Goal: Task Accomplishment & Management: Use online tool/utility

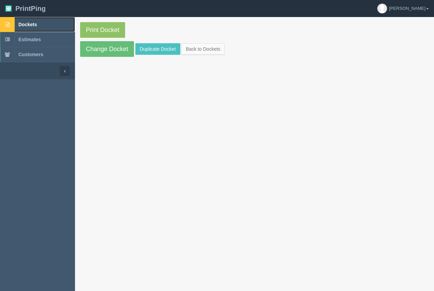
click at [37, 24] on link "Dockets" at bounding box center [37, 24] width 75 height 15
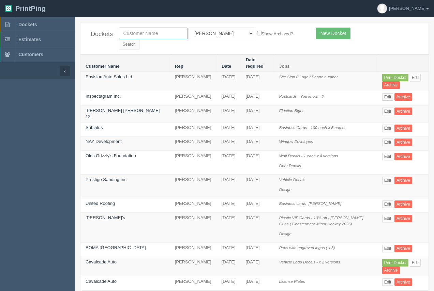
click at [143, 33] on input "text" at bounding box center [153, 34] width 68 height 12
type input "big 4"
click at [139, 39] on input "Search" at bounding box center [129, 44] width 20 height 10
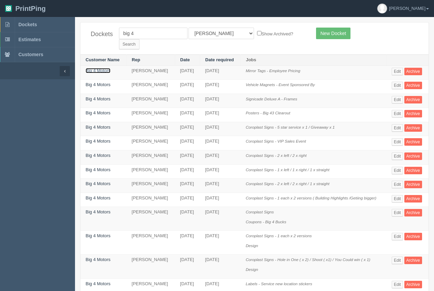
click at [102, 68] on link "Big 4 Motors" at bounding box center [98, 70] width 25 height 5
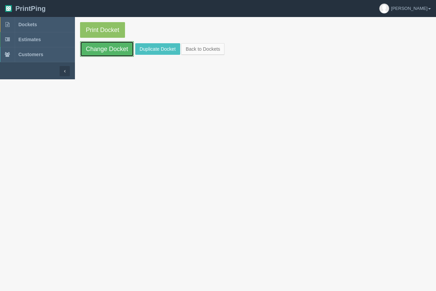
click at [107, 50] on link "Change Docket" at bounding box center [107, 49] width 54 height 16
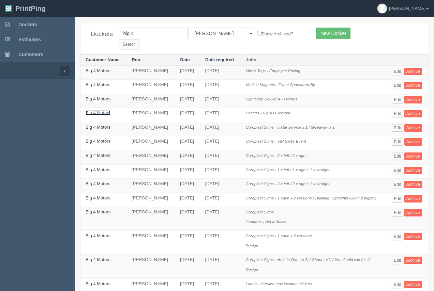
click at [107, 110] on link "Big 4 Motors" at bounding box center [98, 112] width 25 height 5
drag, startPoint x: 107, startPoint y: 105, endPoint x: 106, endPoint y: 98, distance: 7.2
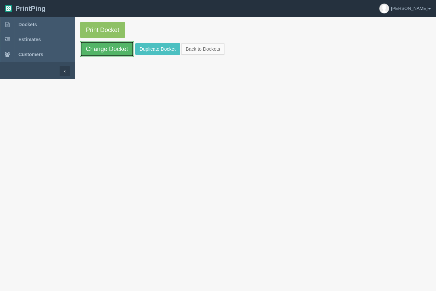
click at [111, 46] on link "Change Docket" at bounding box center [107, 49] width 54 height 16
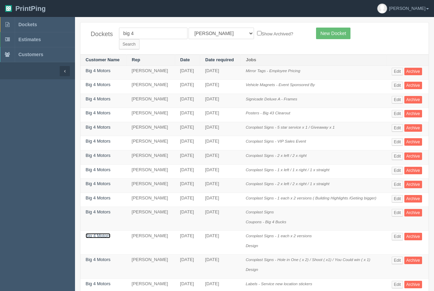
click at [105, 233] on link "Big 4 Motors" at bounding box center [98, 235] width 25 height 5
drag, startPoint x: 104, startPoint y: 229, endPoint x: 103, endPoint y: 207, distance: 21.5
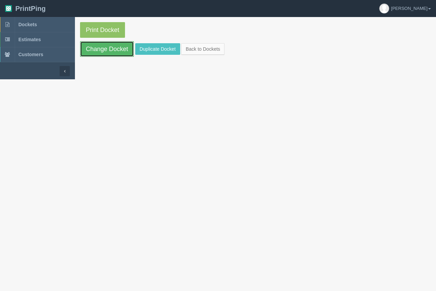
click at [107, 55] on link "Change Docket" at bounding box center [107, 49] width 54 height 16
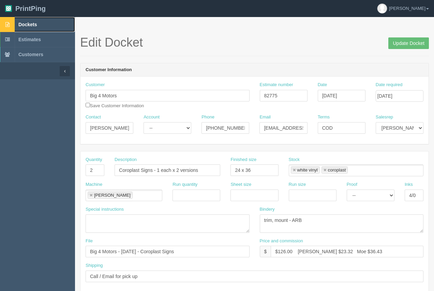
click at [26, 21] on link "Dockets" at bounding box center [37, 24] width 75 height 15
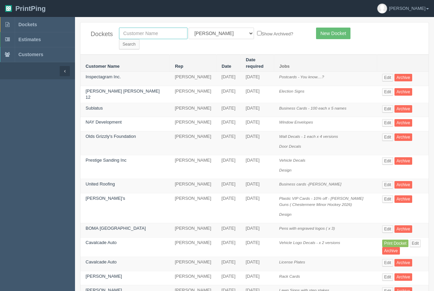
click at [165, 32] on input "text" at bounding box center [153, 34] width 68 height 12
type input "big 4"
click at [139, 39] on input "Search" at bounding box center [129, 44] width 20 height 10
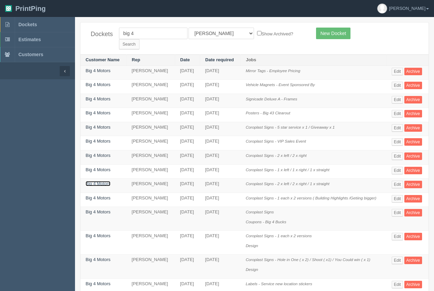
click at [107, 181] on link "Big 4 Motors" at bounding box center [98, 183] width 25 height 5
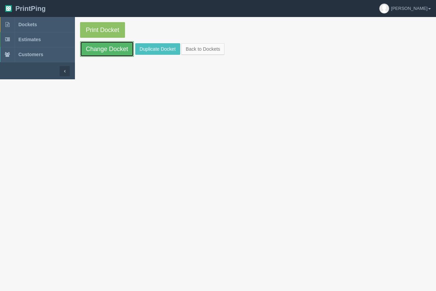
click at [115, 55] on link "Change Docket" at bounding box center [107, 49] width 54 height 16
